Goal: Transaction & Acquisition: Purchase product/service

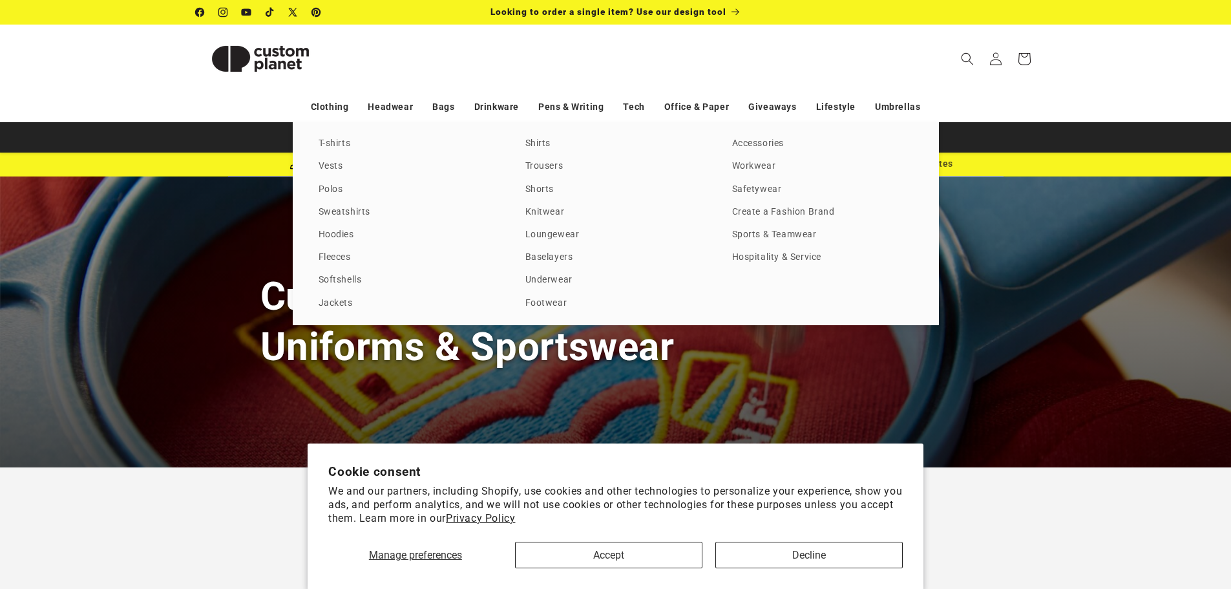
click at [758, 226] on link "Sports & Teamwear" at bounding box center [822, 234] width 181 height 17
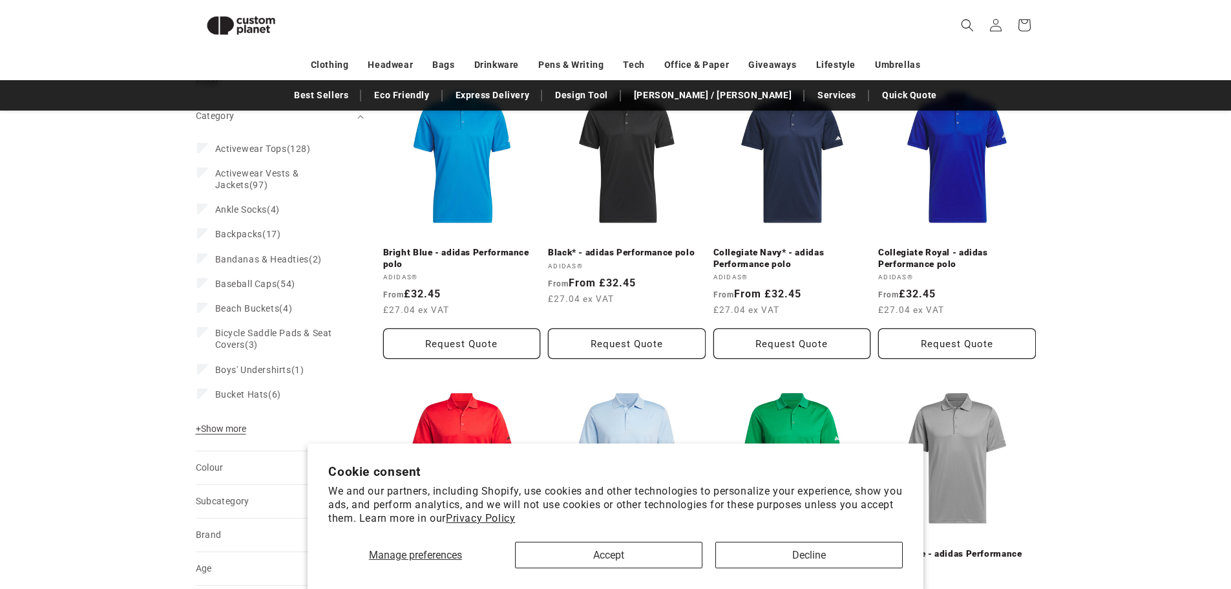
scroll to position [177, 0]
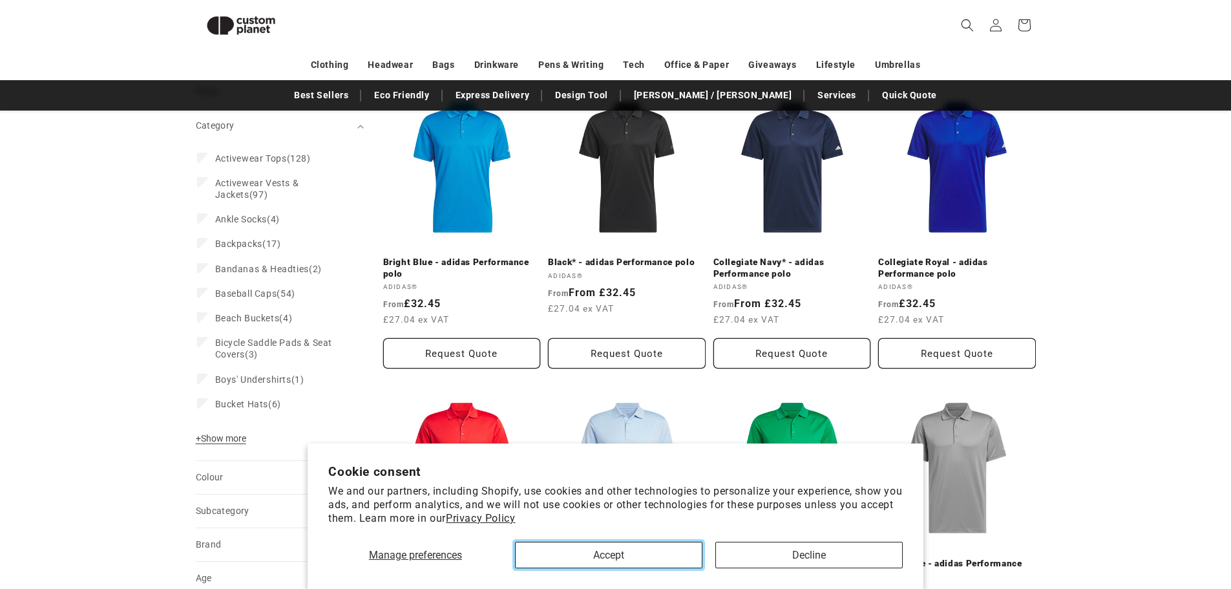
click at [654, 548] on button "Accept" at bounding box center [608, 555] width 187 height 27
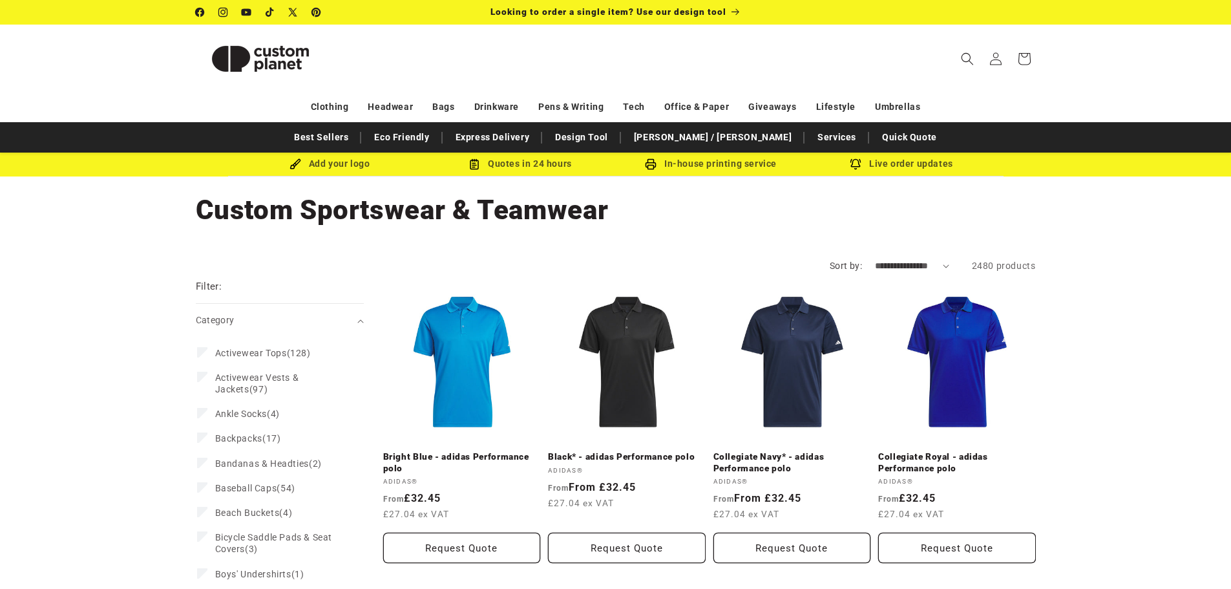
scroll to position [65, 0]
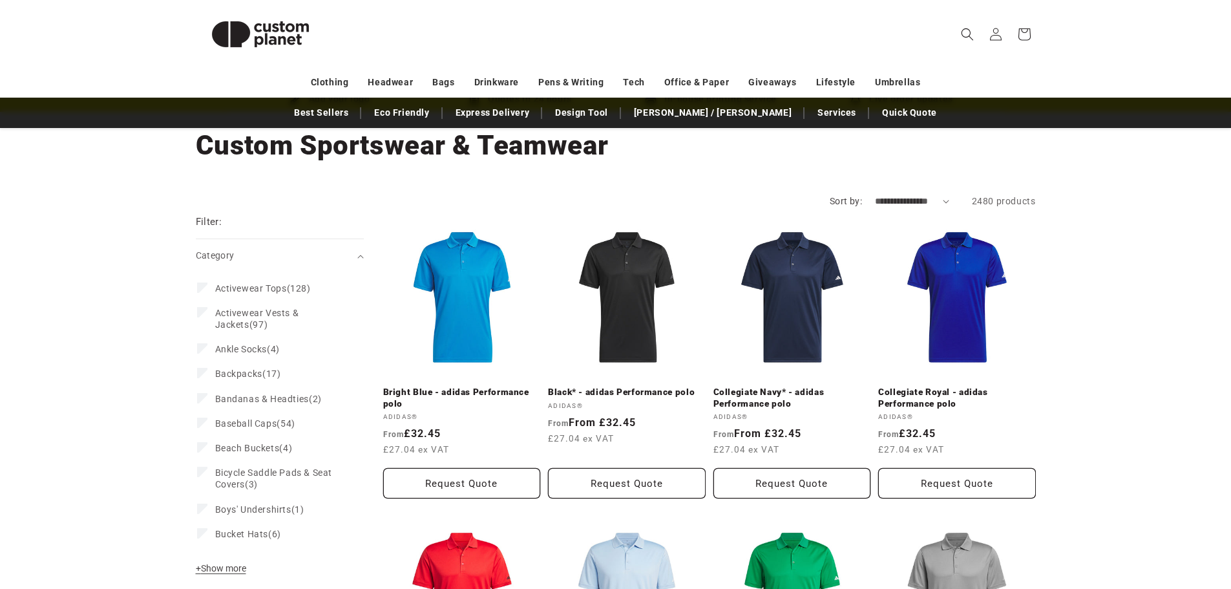
click at [264, 286] on span "Activewear Tops" at bounding box center [251, 288] width 72 height 10
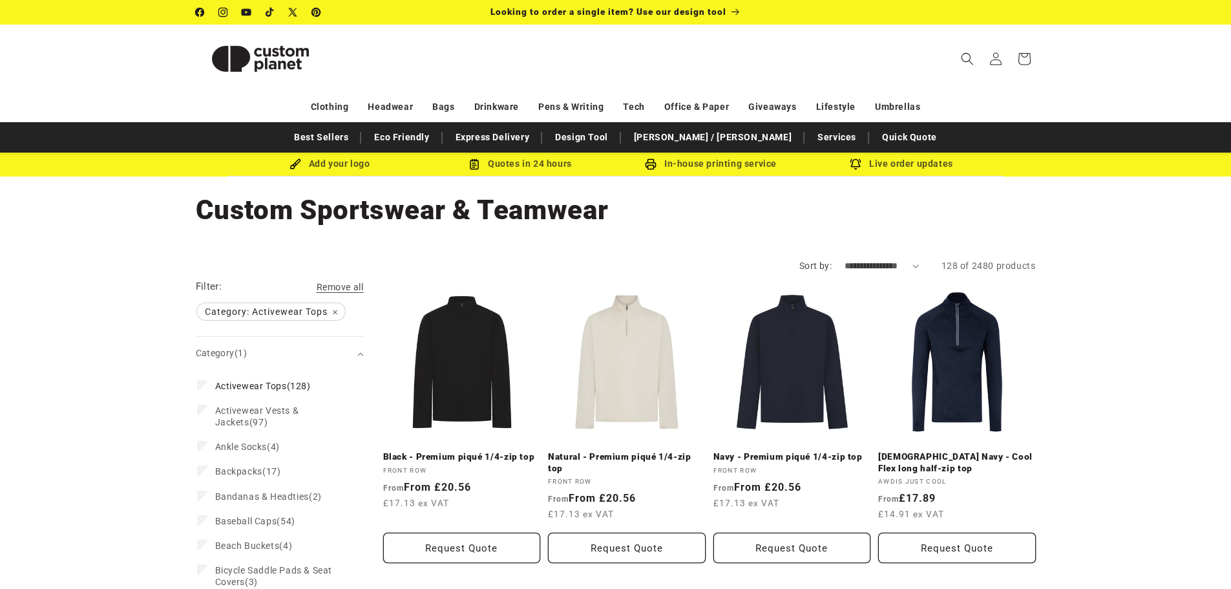
click at [291, 382] on span "Activewear Tops (128)" at bounding box center [263, 386] width 96 height 12
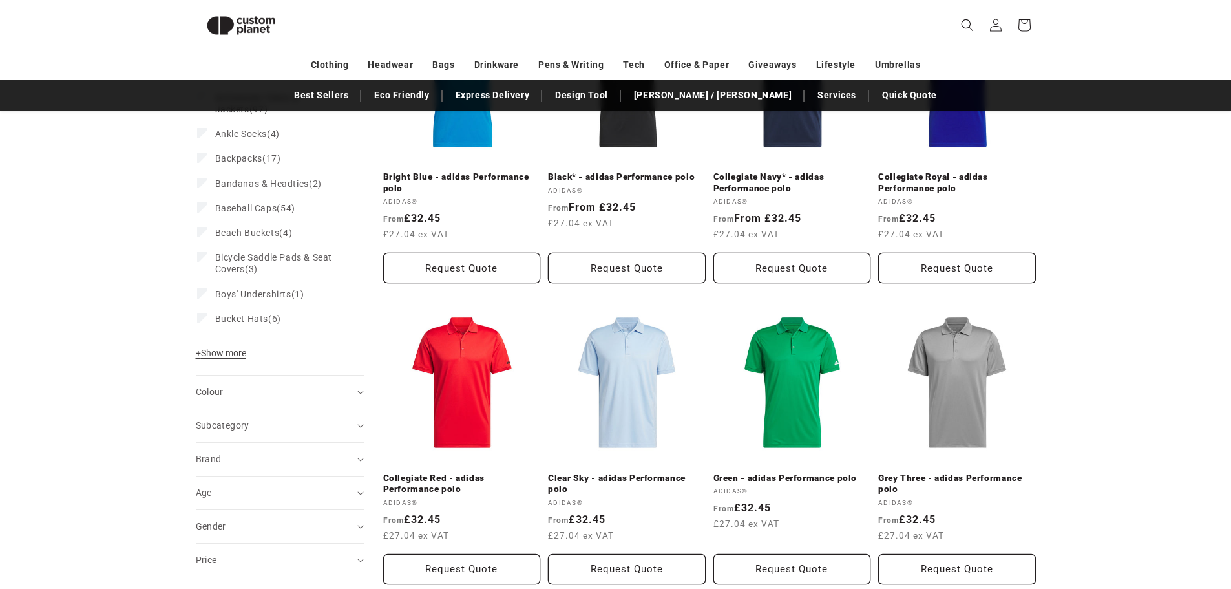
scroll to position [176, 0]
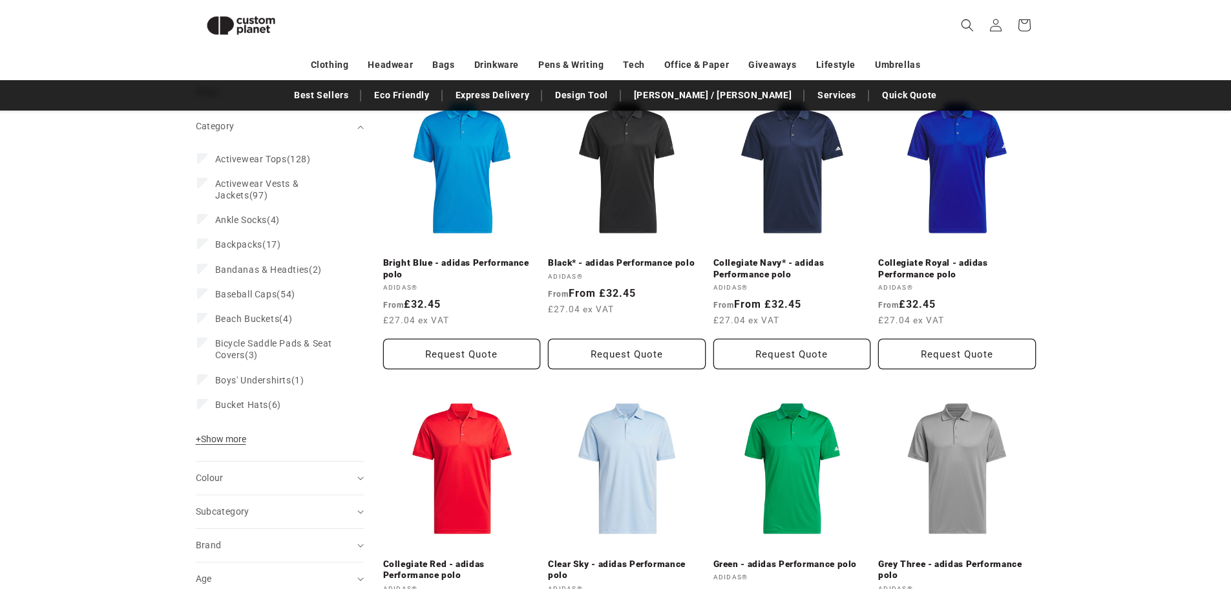
click at [235, 427] on div "Category Activewear Tops (128) Activewear Tops (128 products) Activewear Vests …" at bounding box center [280, 302] width 168 height 318
click at [224, 437] on span "+ Show more" at bounding box center [221, 439] width 50 height 10
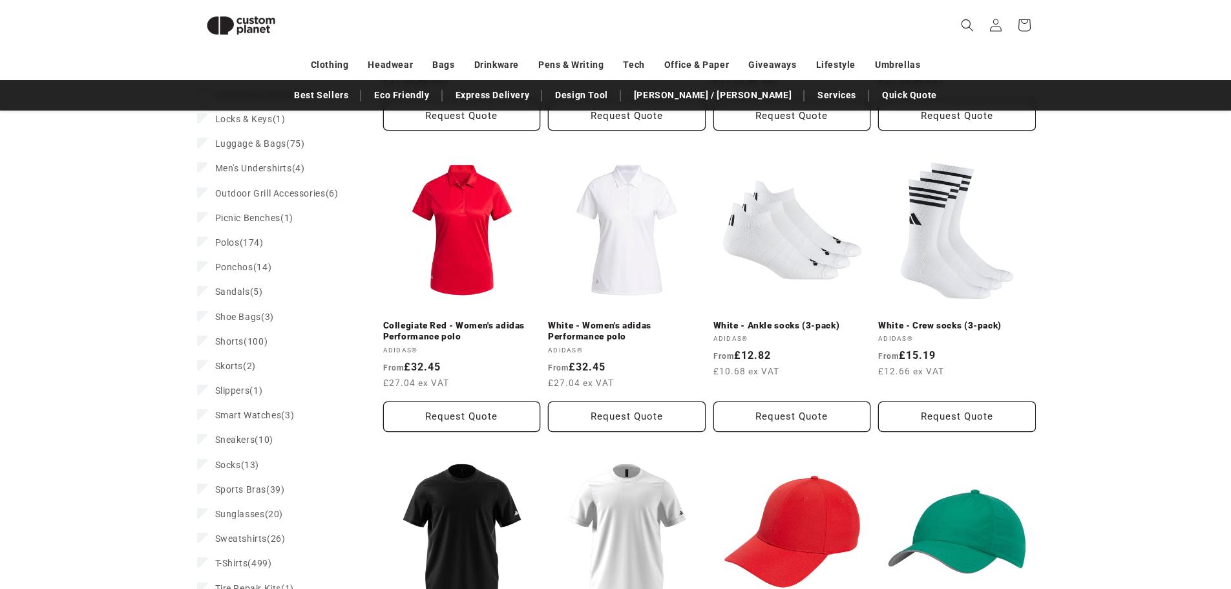
scroll to position [1211, 0]
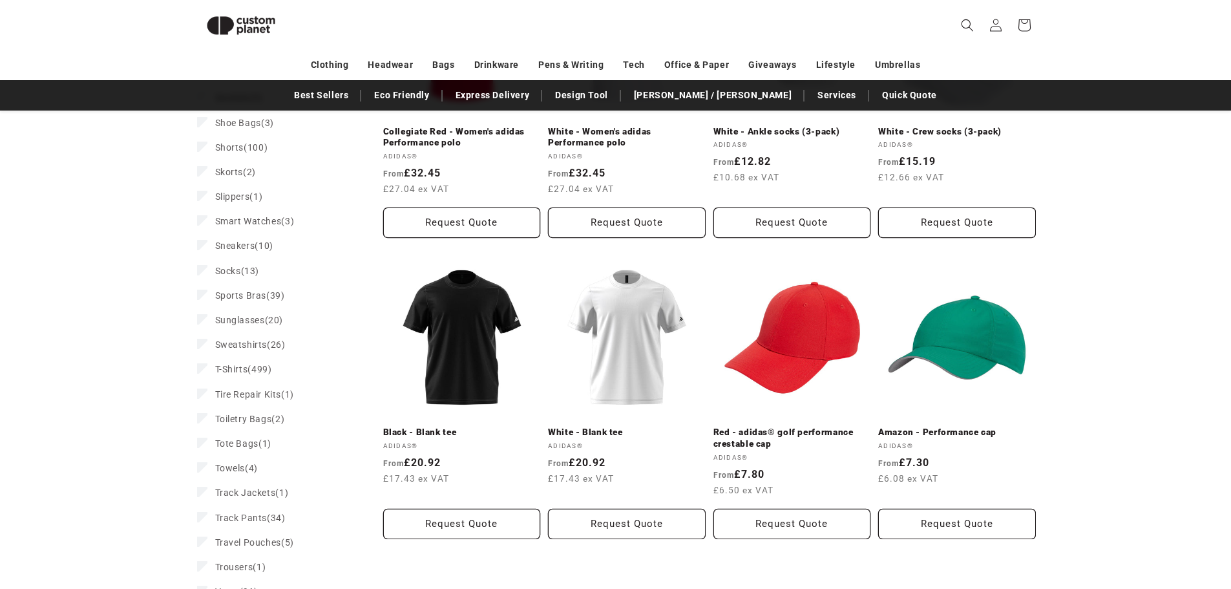
click at [270, 375] on span "T-Shirts (499)" at bounding box center [243, 369] width 57 height 12
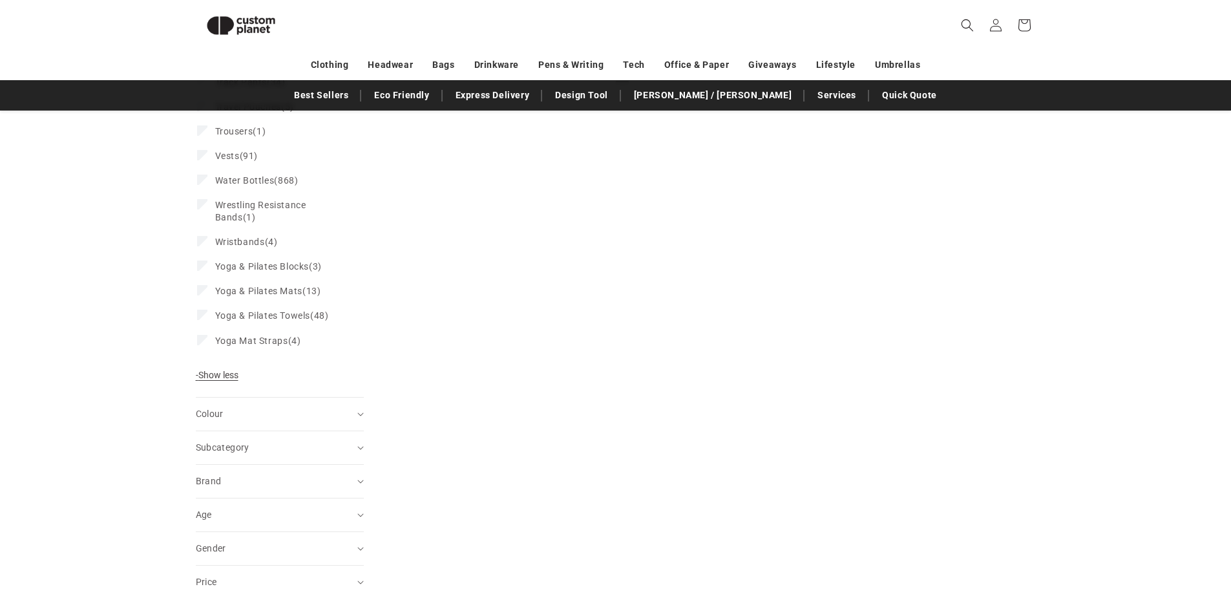
scroll to position [1916, 0]
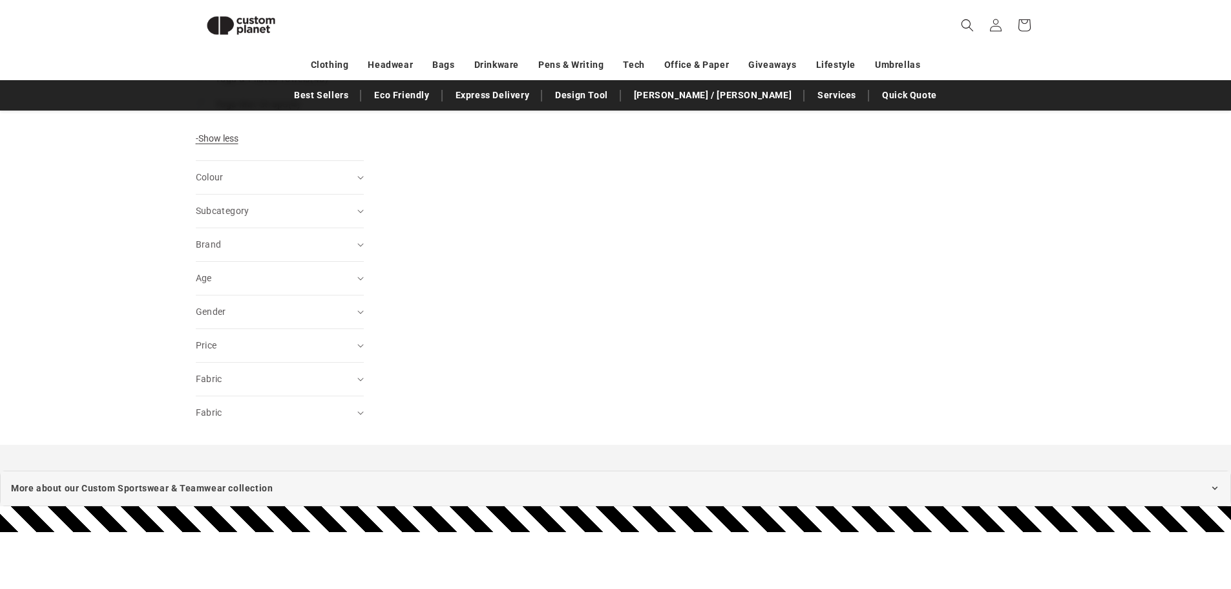
click at [295, 194] on summary "Colour (0)" at bounding box center [280, 177] width 168 height 33
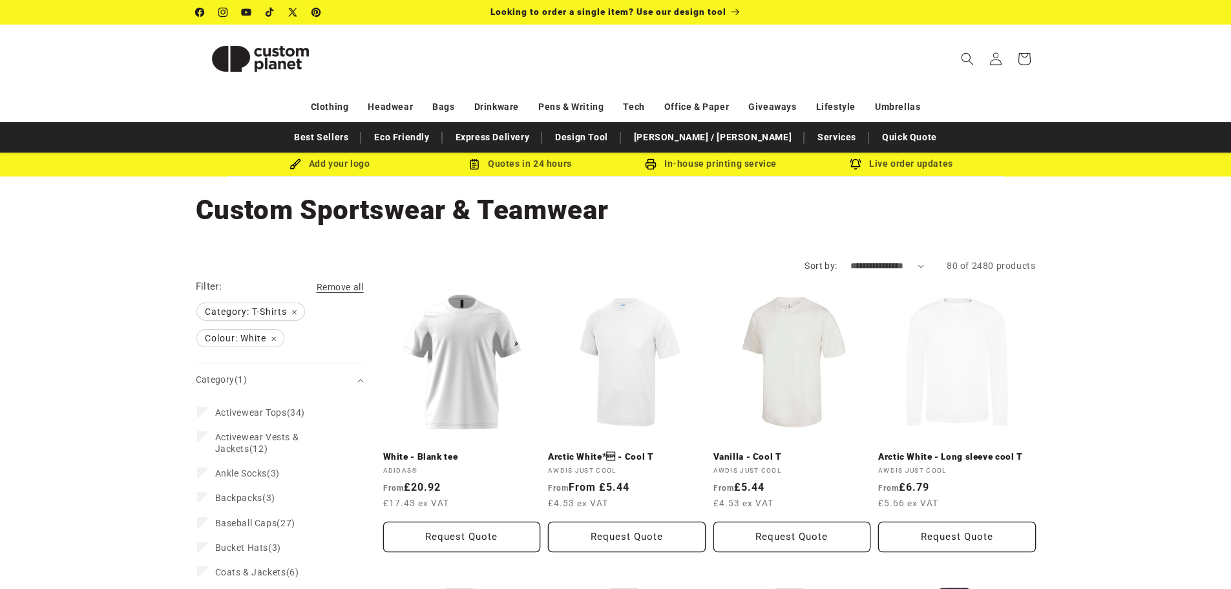
click at [673, 451] on link "Arctic White* - Cool T" at bounding box center [627, 457] width 158 height 12
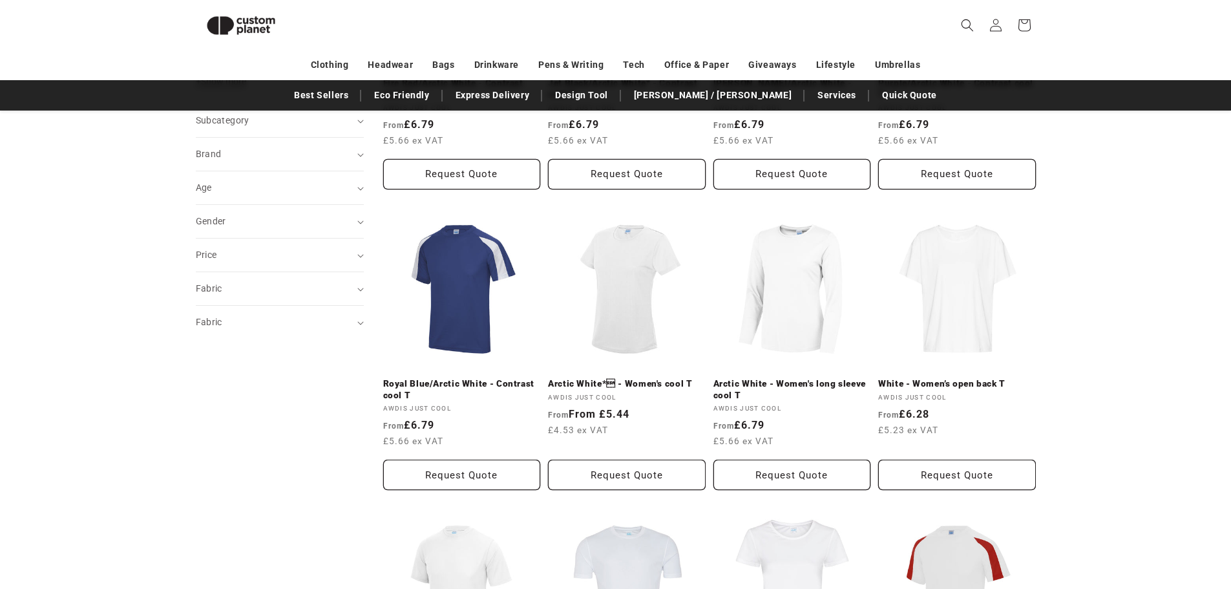
scroll to position [823, 0]
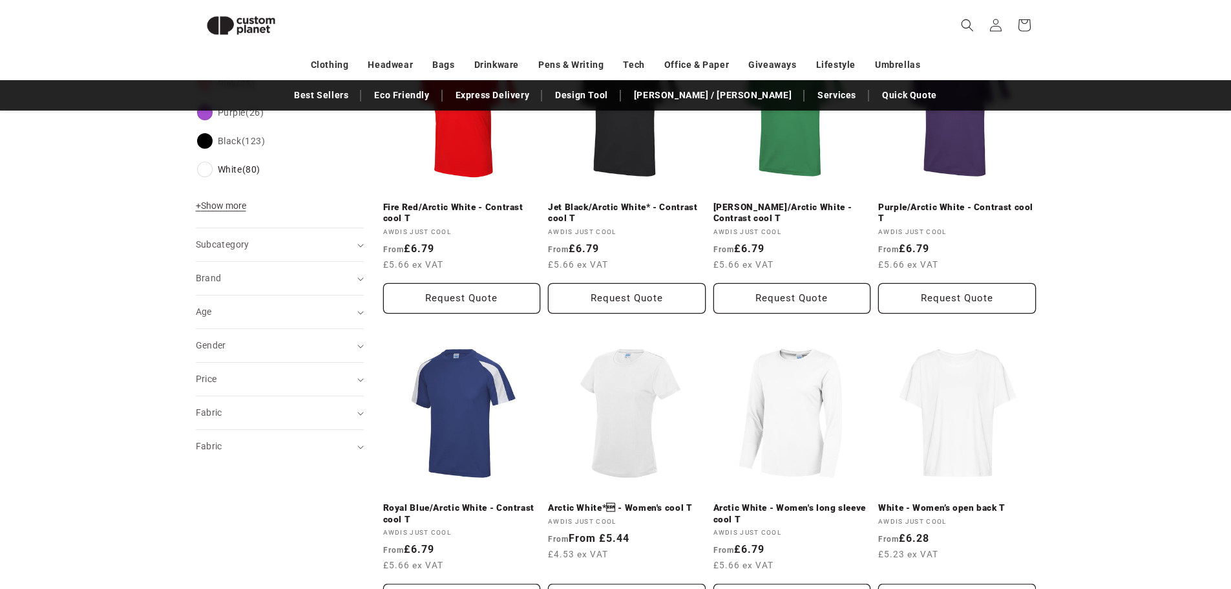
click at [267, 350] on div "Gender (0)" at bounding box center [274, 346] width 157 height 14
click at [245, 426] on span "Unisex (40)" at bounding box center [238, 427] width 47 height 12
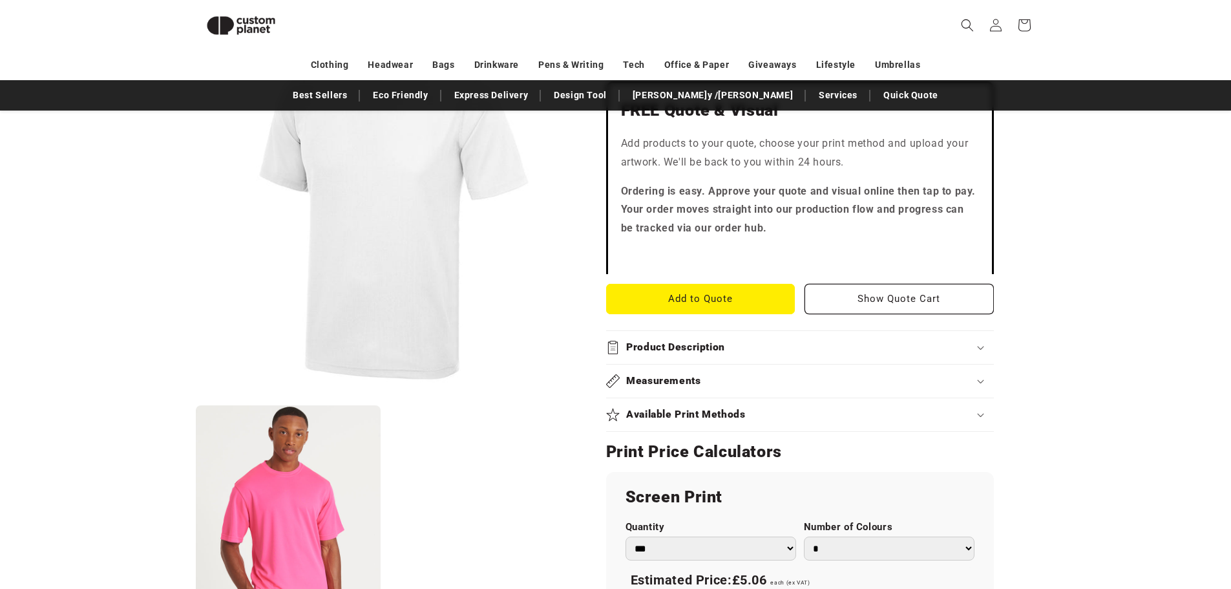
scroll to position [370, 0]
